Goal: Task Accomplishment & Management: Manage account settings

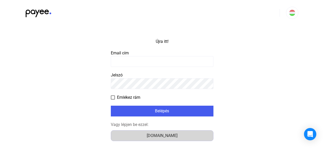
click at [160, 133] on font "[DOMAIN_NAME]" at bounding box center [162, 135] width 31 height 5
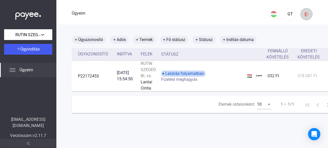
click at [304, 13] on img at bounding box center [306, 14] width 5 height 5
